Goal: Manage account settings

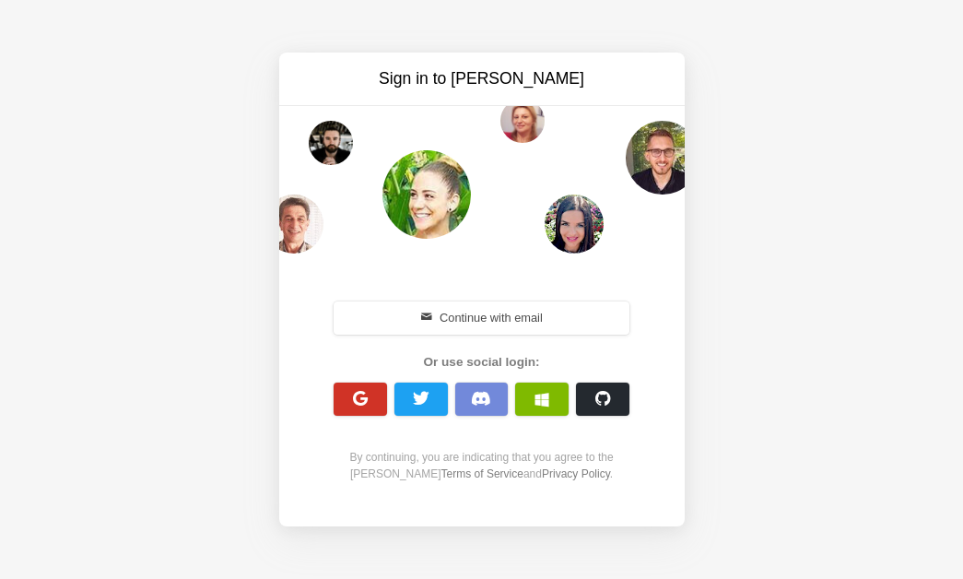
click at [354, 413] on button "button" at bounding box center [360, 399] width 53 height 33
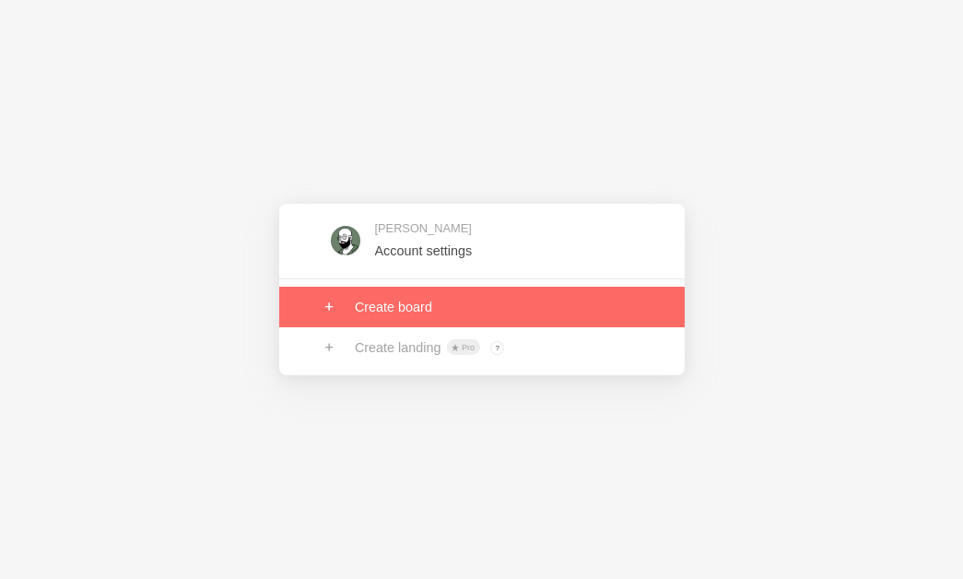
click at [425, 290] on link at bounding box center [482, 307] width 406 height 41
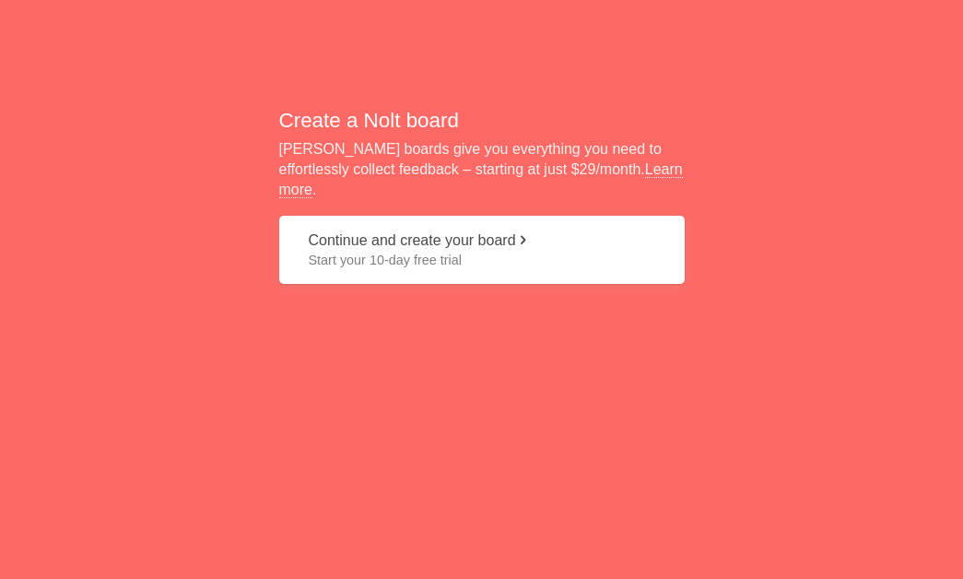
click at [430, 129] on h2 "Create a Nolt board" at bounding box center [482, 120] width 406 height 29
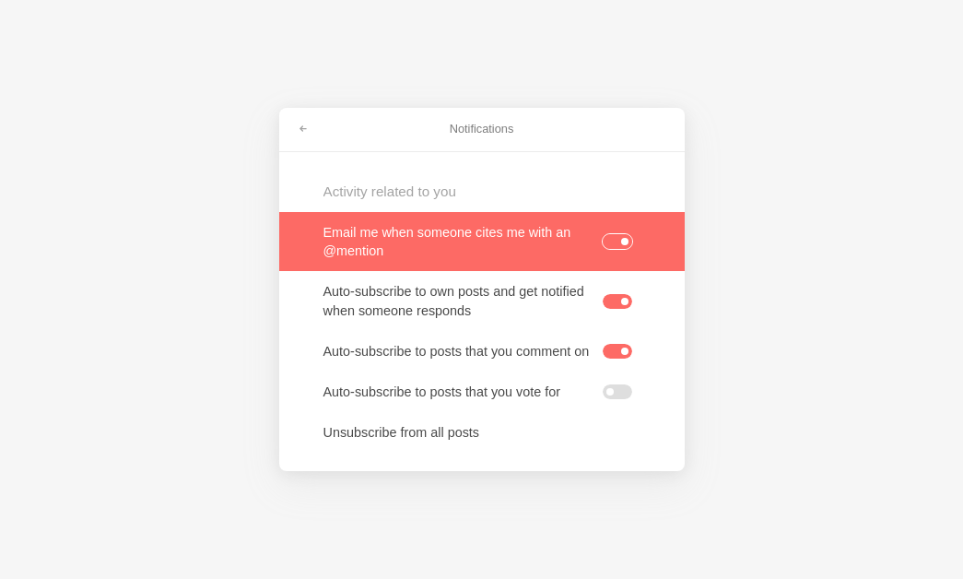
click at [615, 242] on link at bounding box center [482, 241] width 406 height 59
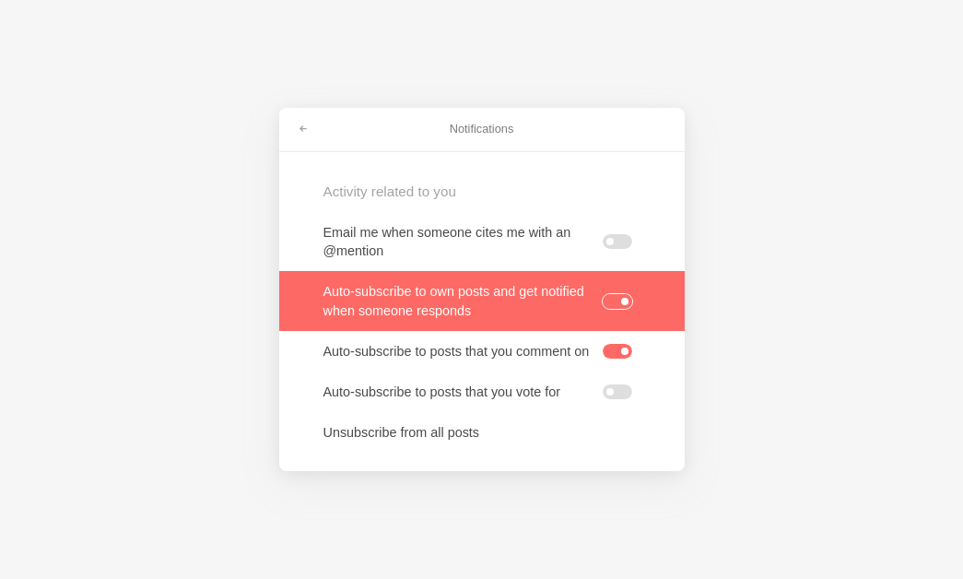
click at [617, 294] on label at bounding box center [617, 301] width 29 height 15
click at [0, 0] on input "checkbox" at bounding box center [0, 0] width 0 height 0
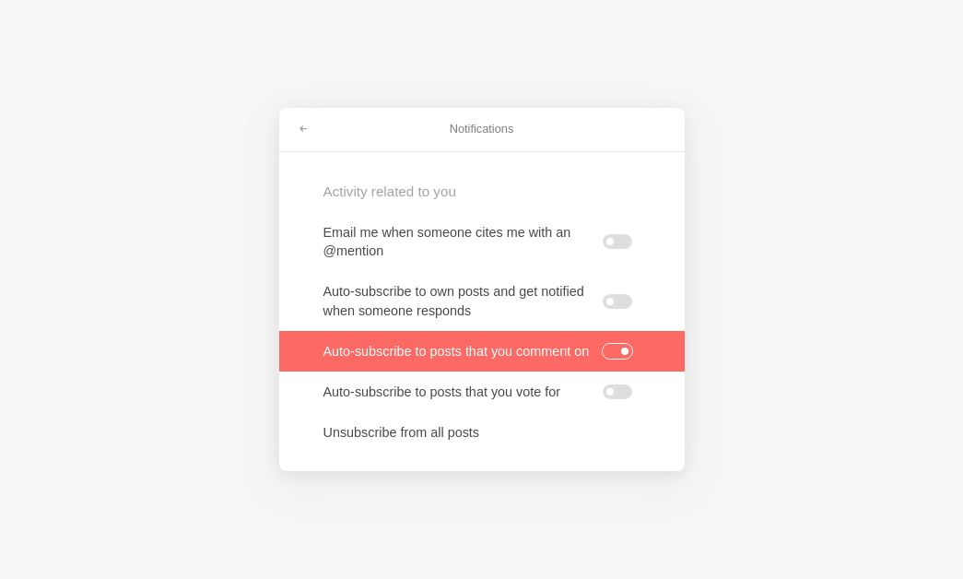
click at [620, 336] on link at bounding box center [482, 351] width 406 height 41
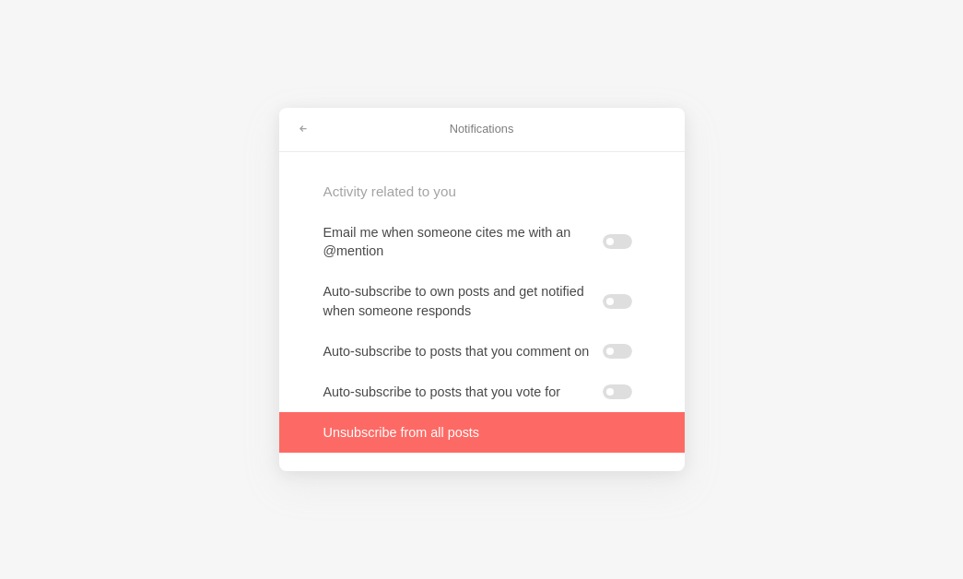
click at [461, 438] on link at bounding box center [482, 432] width 406 height 41
